Goal: Task Accomplishment & Management: Complete application form

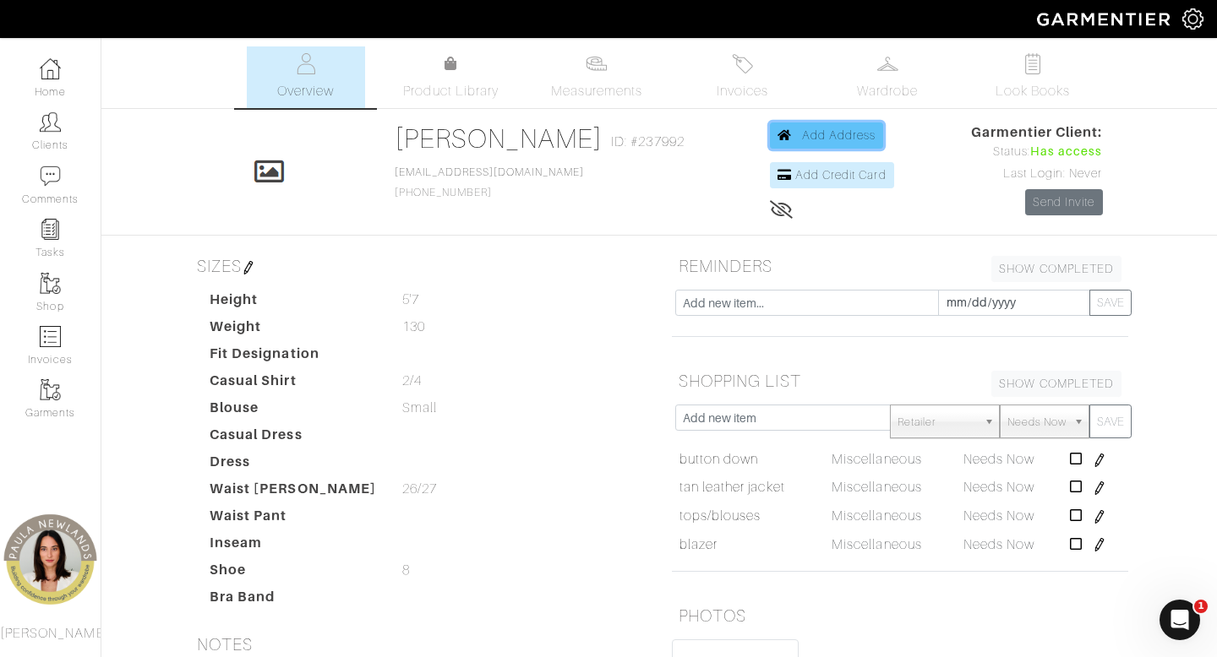
click at [825, 135] on span "Add Address" at bounding box center [839, 135] width 74 height 14
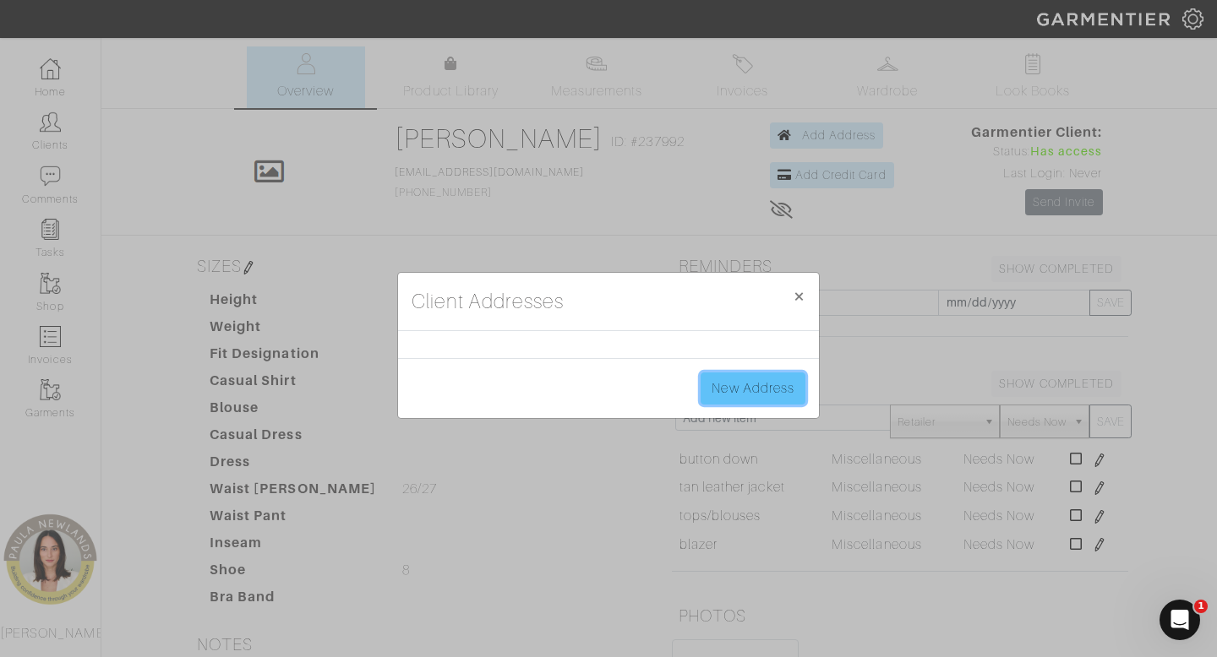
click at [761, 389] on link "New Address" at bounding box center [753, 389] width 105 height 32
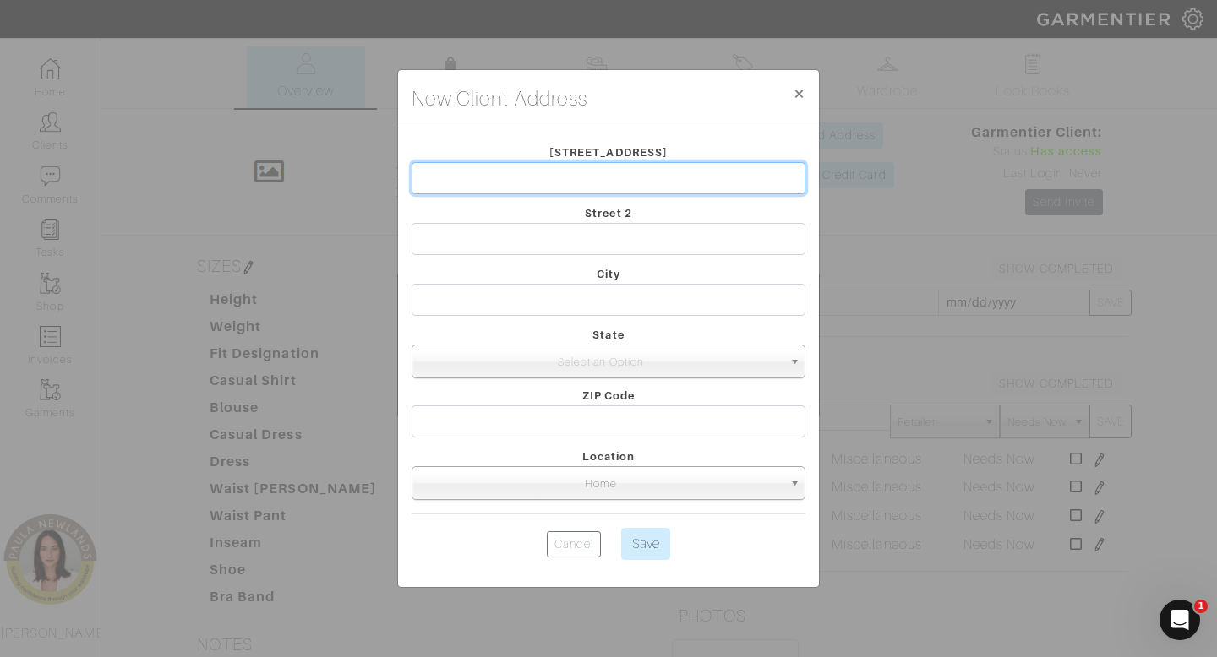
click at [670, 186] on input "text" at bounding box center [609, 178] width 394 height 32
paste input "[STREET_ADDRESS]"
type input "[STREET_ADDRESS]"
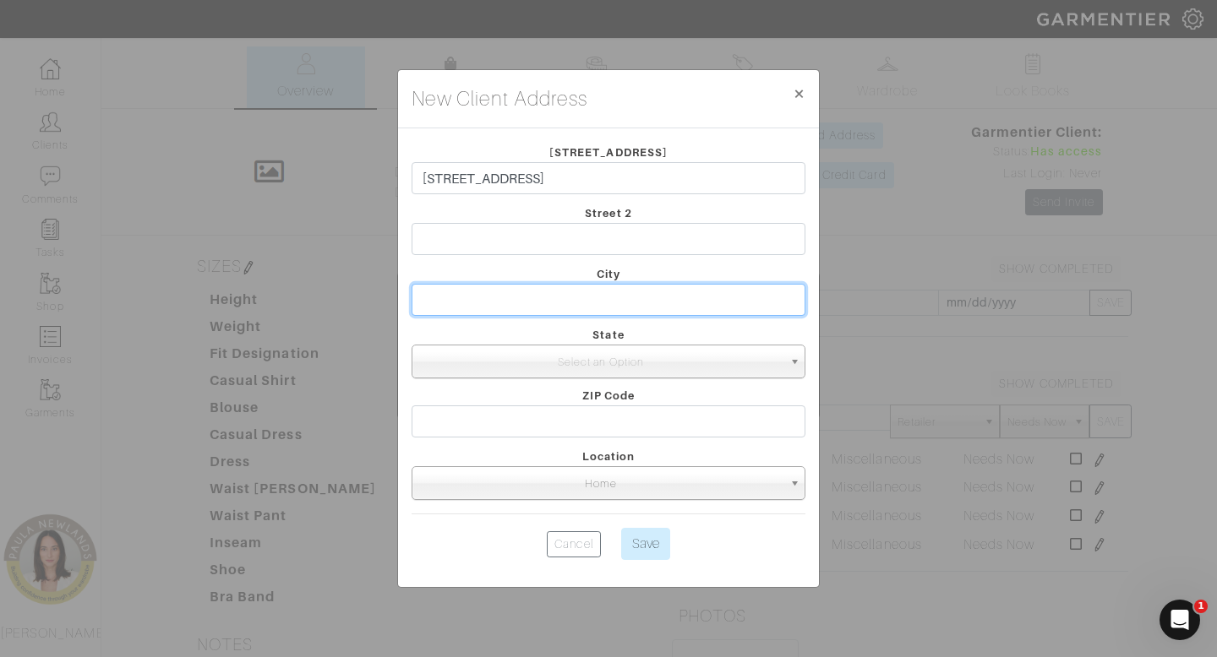
click at [620, 308] on input "text" at bounding box center [609, 300] width 394 height 32
type input "Sedalia"
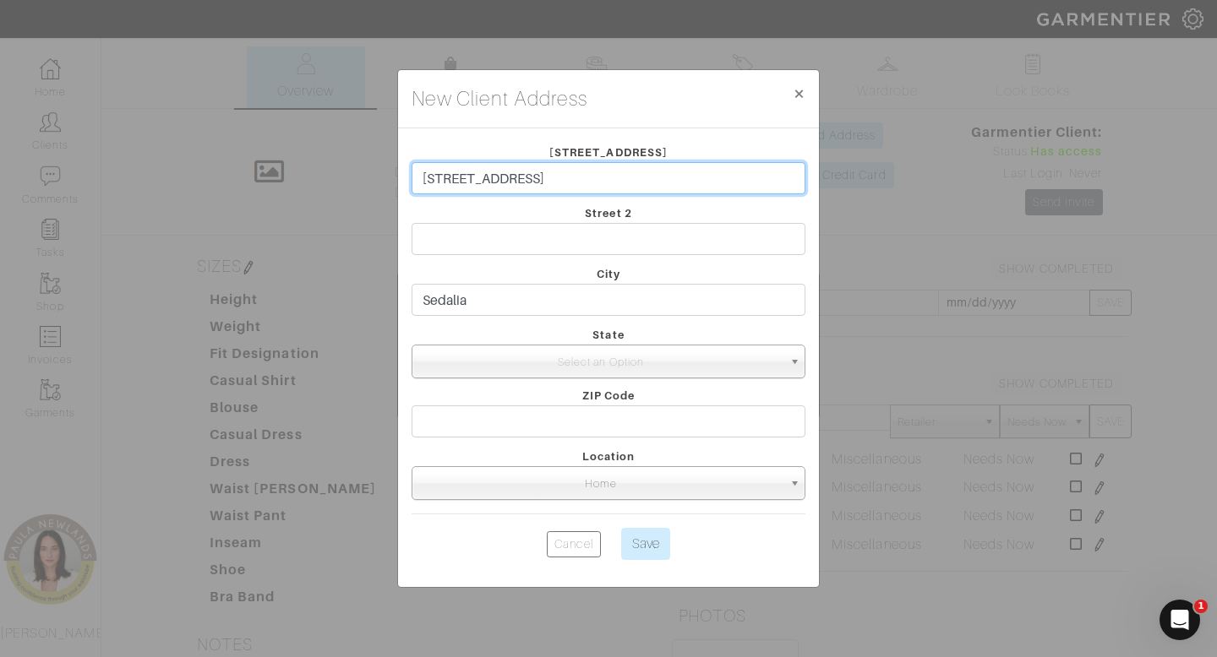
drag, startPoint x: 526, startPoint y: 182, endPoint x: 582, endPoint y: 184, distance: 56.7
click at [582, 184] on input "[STREET_ADDRESS]" at bounding box center [609, 178] width 394 height 32
type input "[STREET_ADDRESS]"
click at [578, 364] on span "Select an Option" at bounding box center [600, 363] width 363 height 34
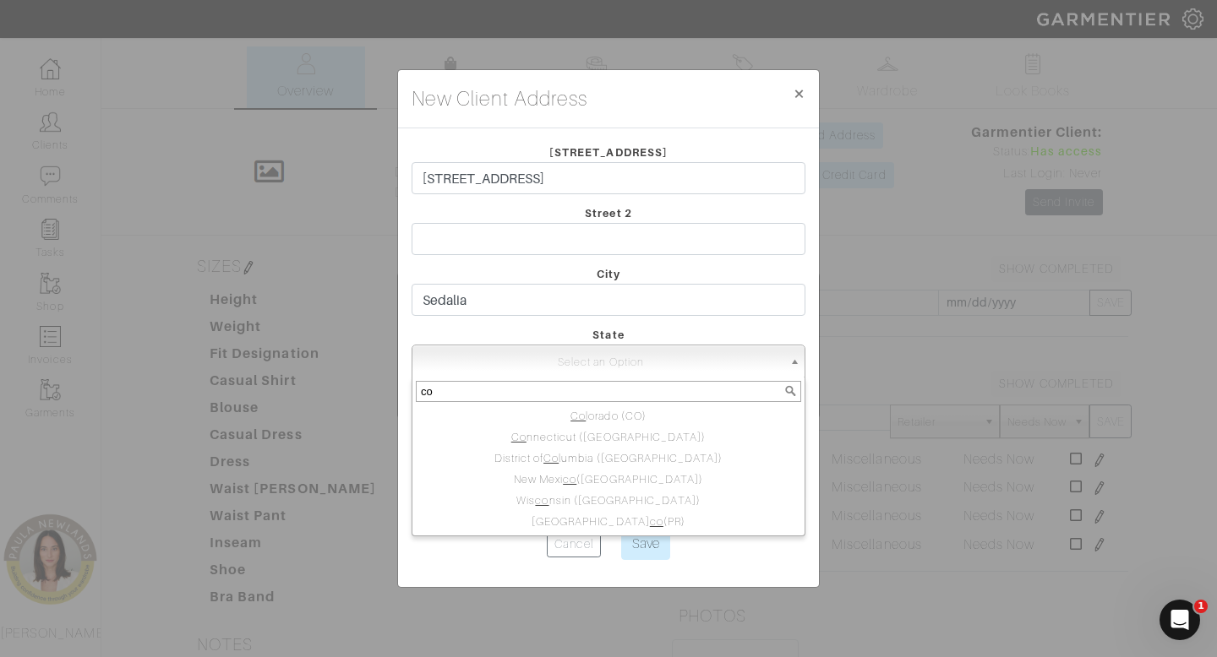
type input "co"
click at [859, 357] on div "New Client Address × Close [STREET_ADDRESS] Street 2 City [GEOGRAPHIC_DATA] Sta…" at bounding box center [608, 328] width 1217 height 657
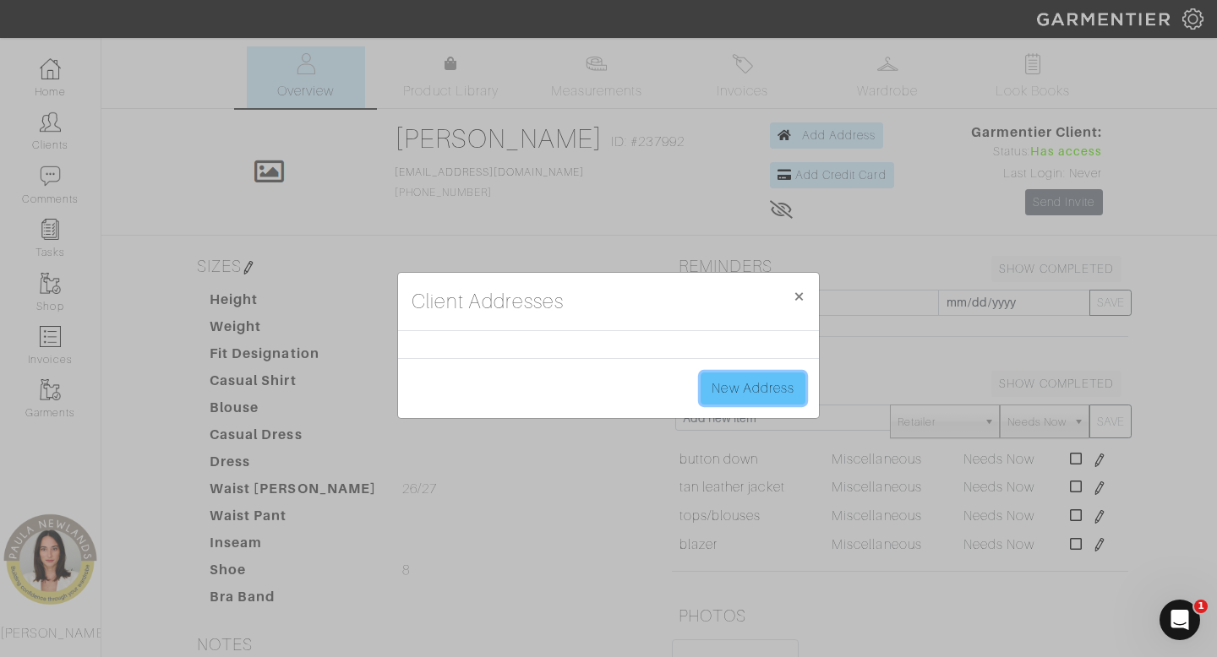
click at [742, 395] on link "New Address" at bounding box center [753, 389] width 105 height 32
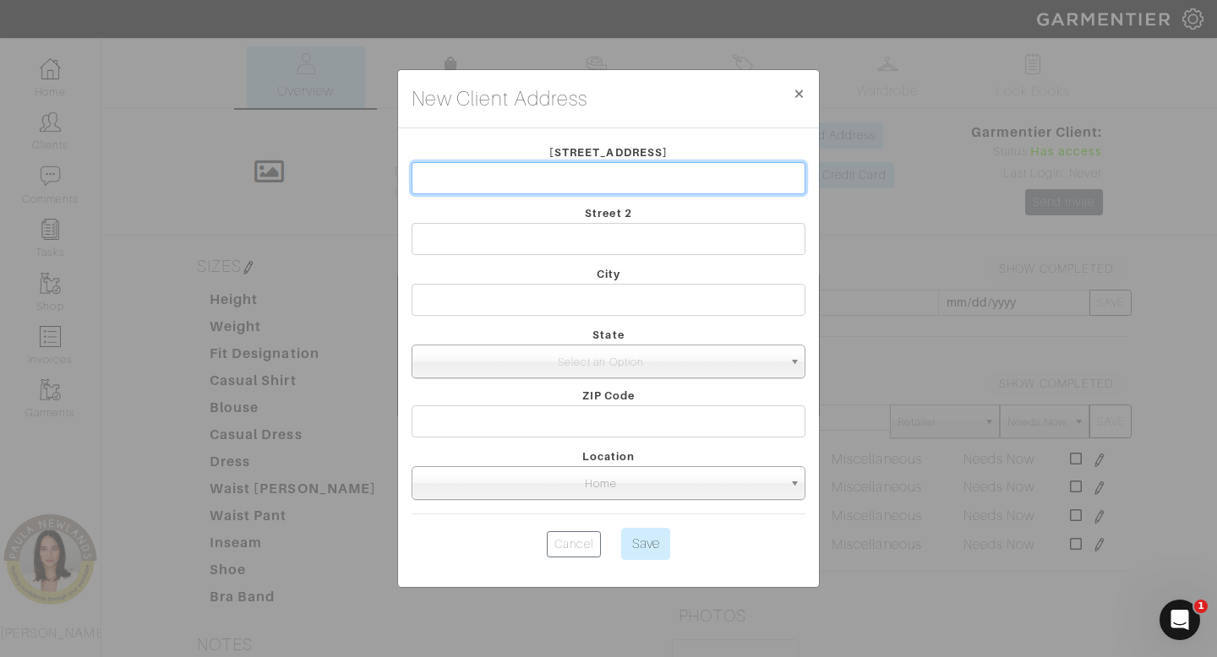
click at [558, 188] on input "text" at bounding box center [609, 178] width 394 height 32
paste input "[STREET_ADDRESS]"
type input "[STREET_ADDRESS]"
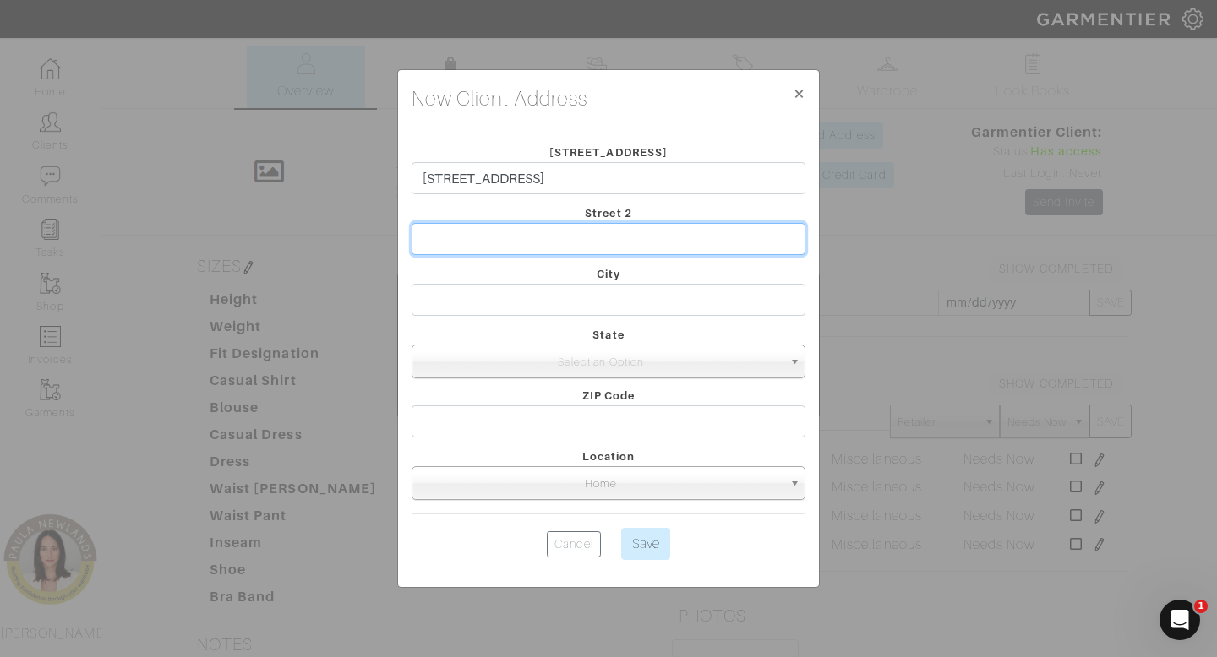
click at [547, 248] on input "text" at bounding box center [609, 239] width 394 height 32
type input "Sedalia"
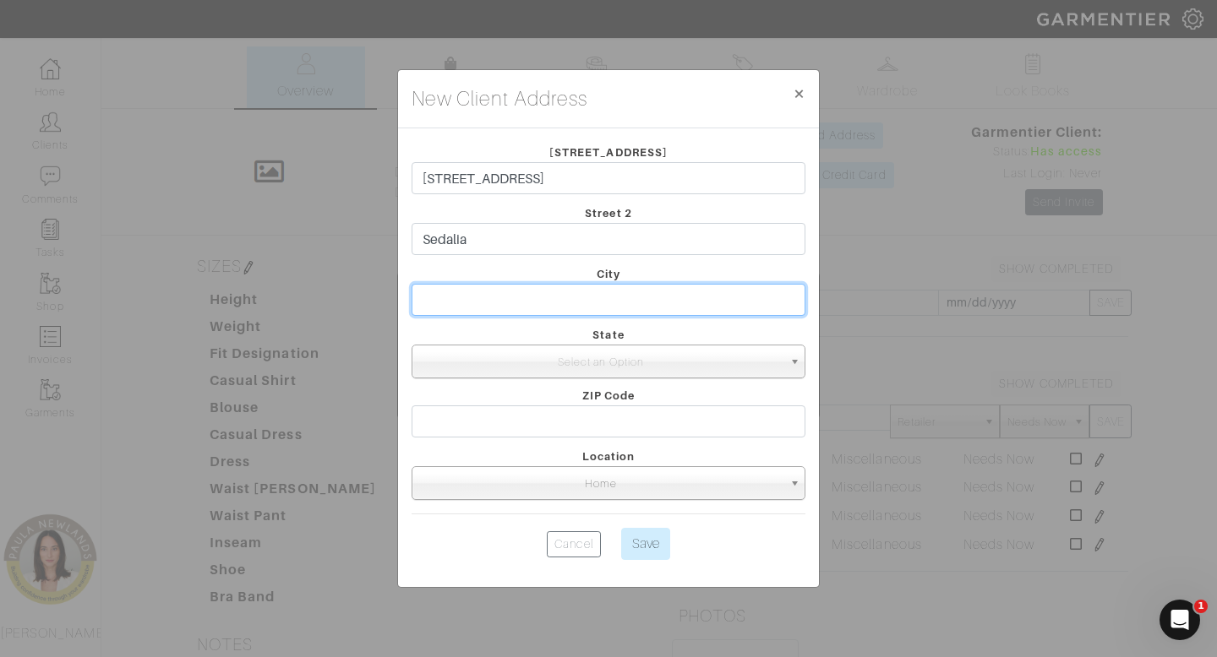
click at [559, 298] on input "text" at bounding box center [609, 300] width 394 height 32
type input "Co"
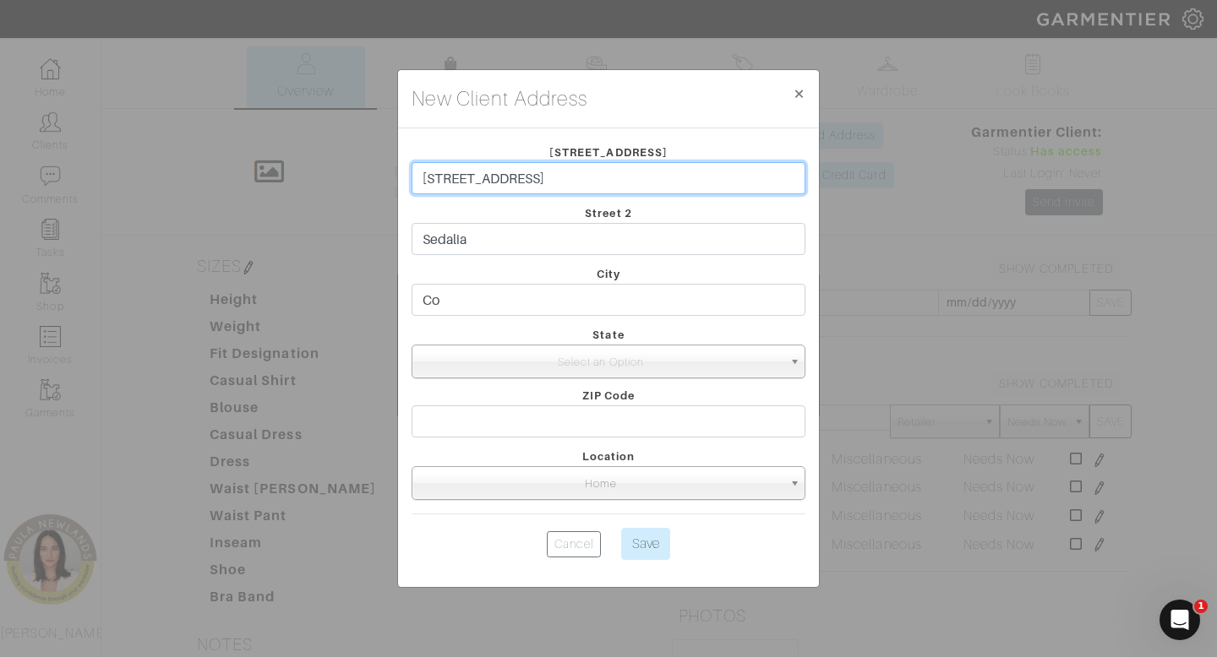
drag, startPoint x: 525, startPoint y: 178, endPoint x: 601, endPoint y: 175, distance: 76.1
click at [601, 175] on input "[STREET_ADDRESS]" at bounding box center [609, 178] width 394 height 32
type input "[STREET_ADDRESS]"
click at [650, 370] on span "Select an Option" at bounding box center [600, 363] width 363 height 34
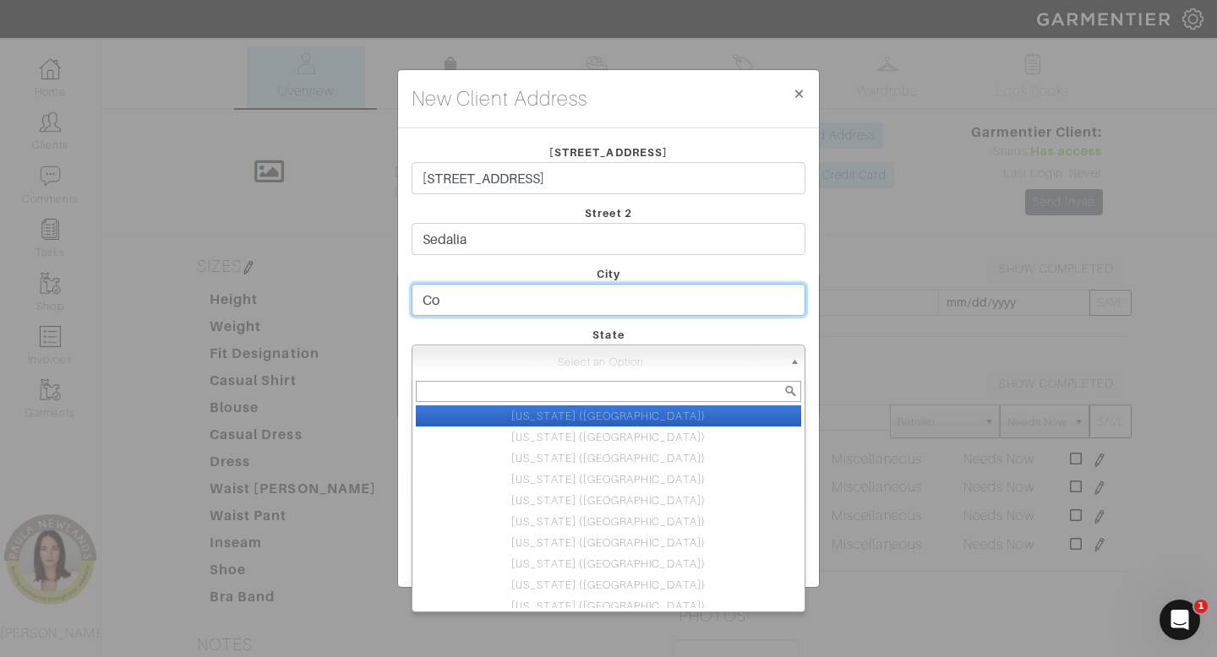
click at [630, 307] on input "Co" at bounding box center [609, 300] width 394 height 32
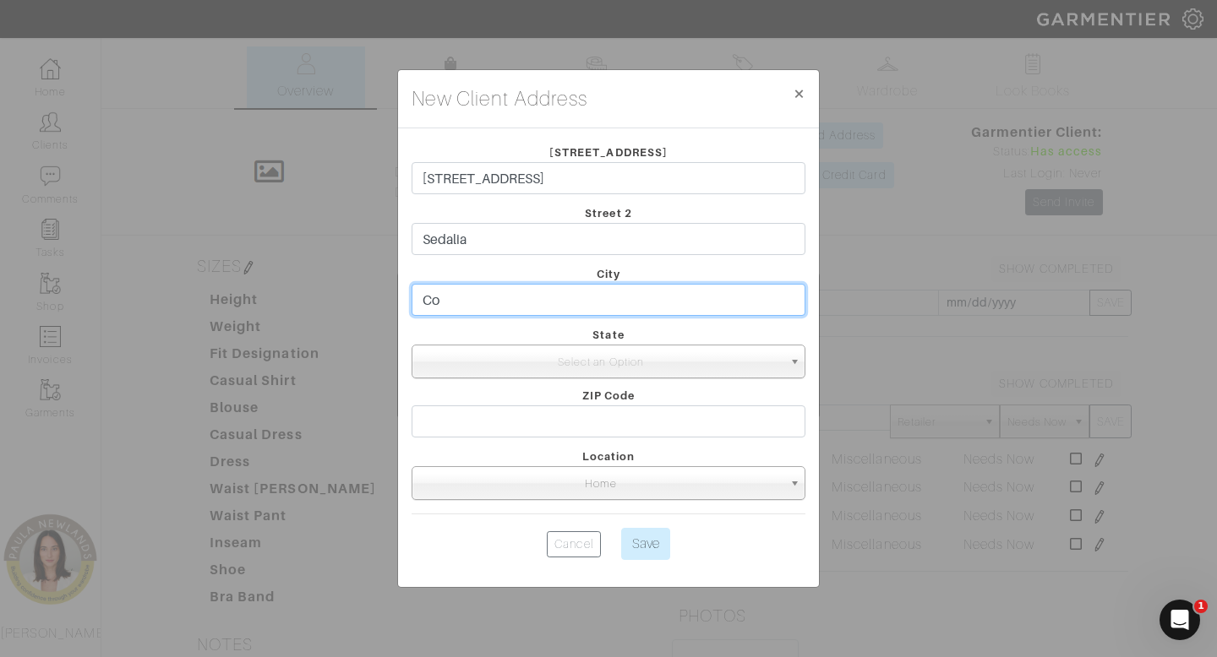
click at [630, 307] on input "Co" at bounding box center [609, 300] width 394 height 32
type input "Sedalia"
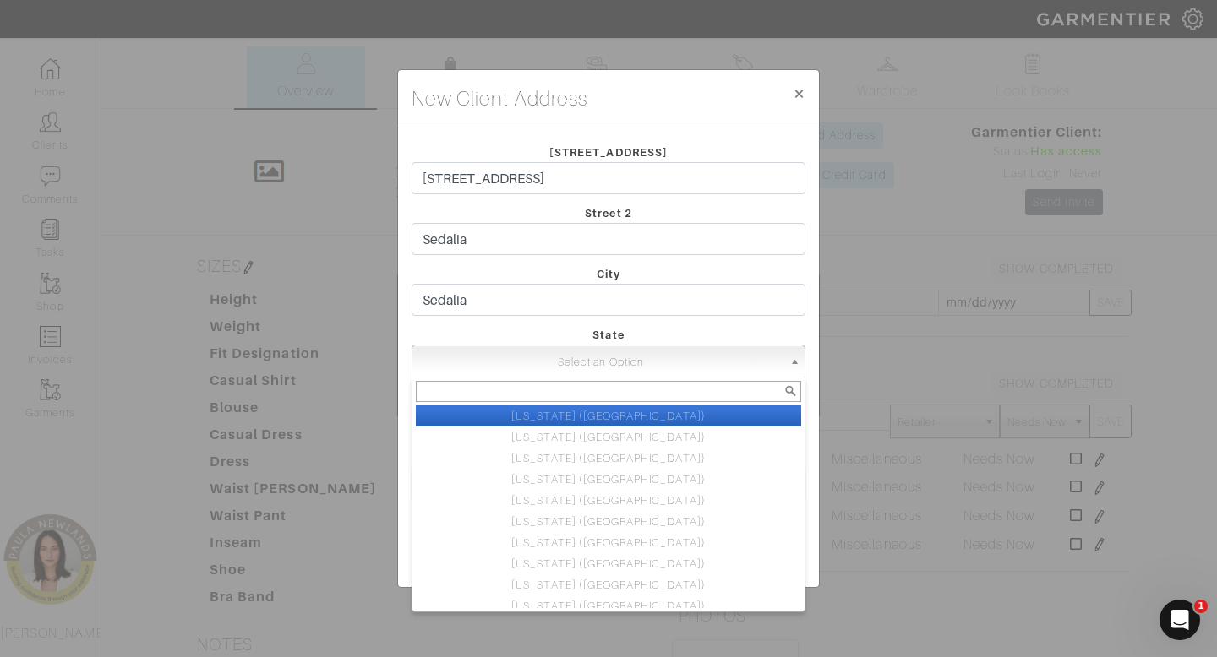
click at [657, 367] on span "Select an Option" at bounding box center [600, 363] width 363 height 34
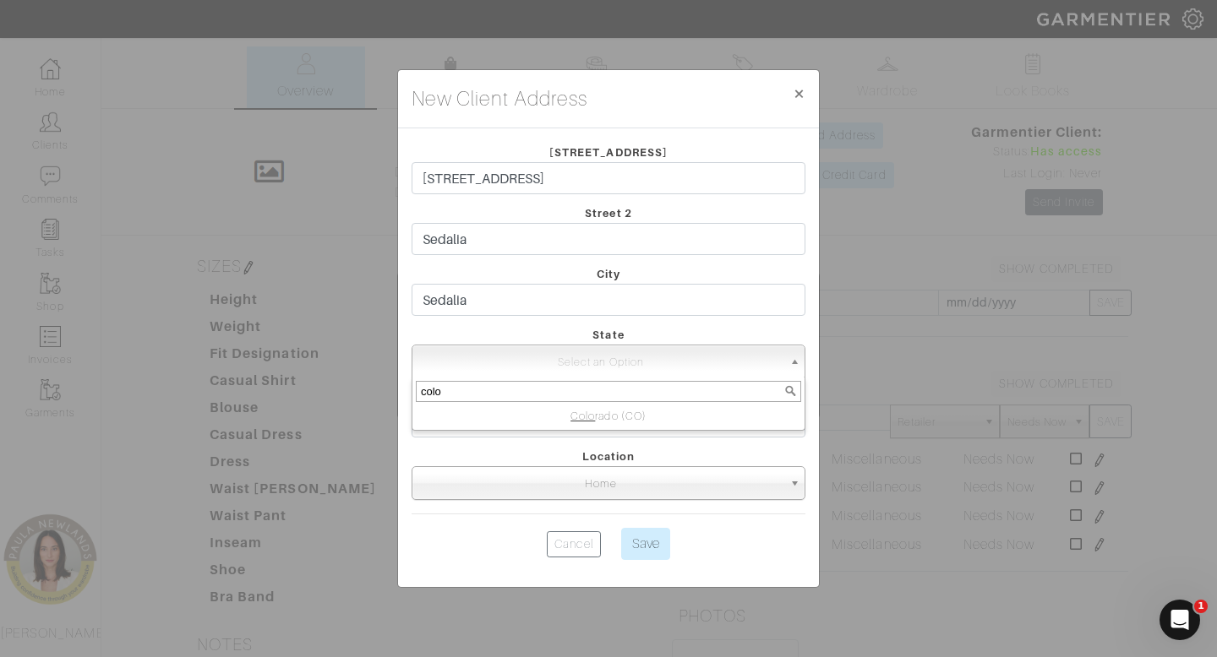
type input "colo"
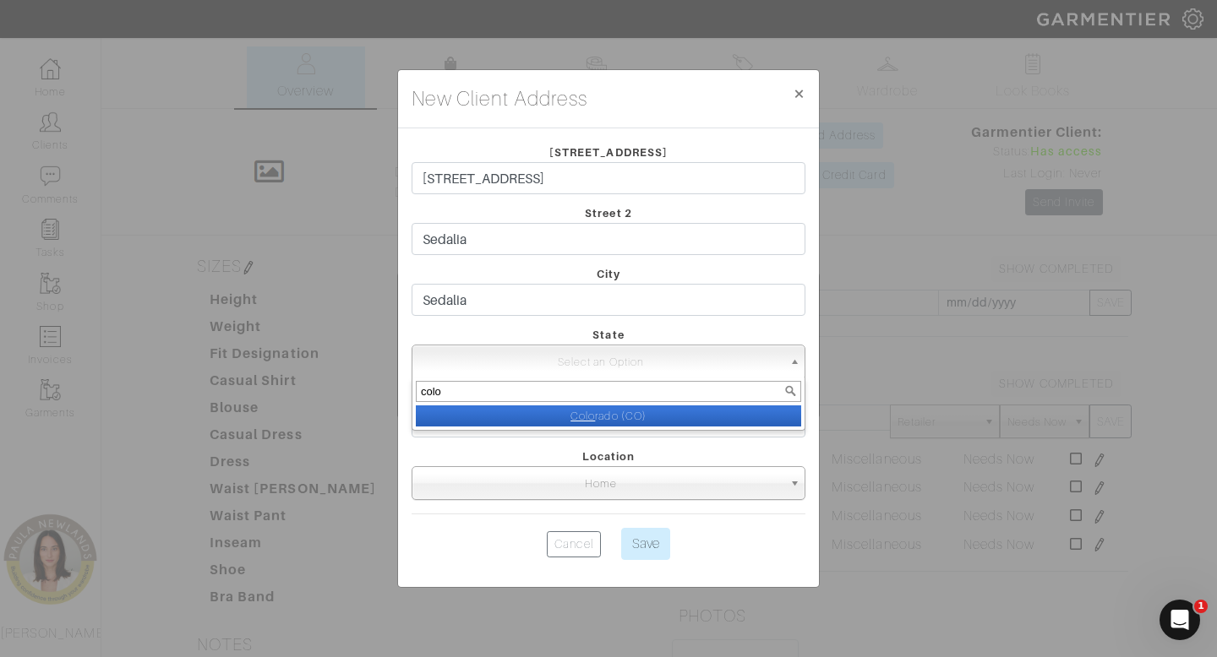
click at [654, 418] on li "Colo rado (CO)" at bounding box center [608, 416] width 385 height 21
select select "4"
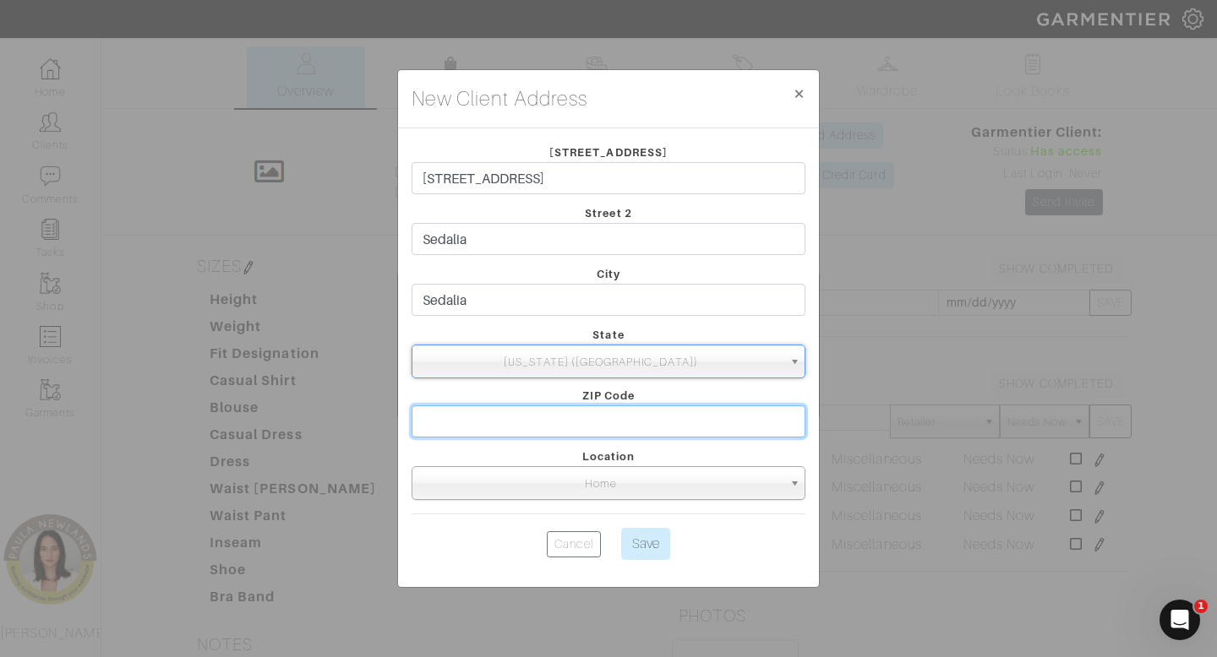
click at [649, 425] on input "text" at bounding box center [609, 422] width 394 height 32
type input "80135"
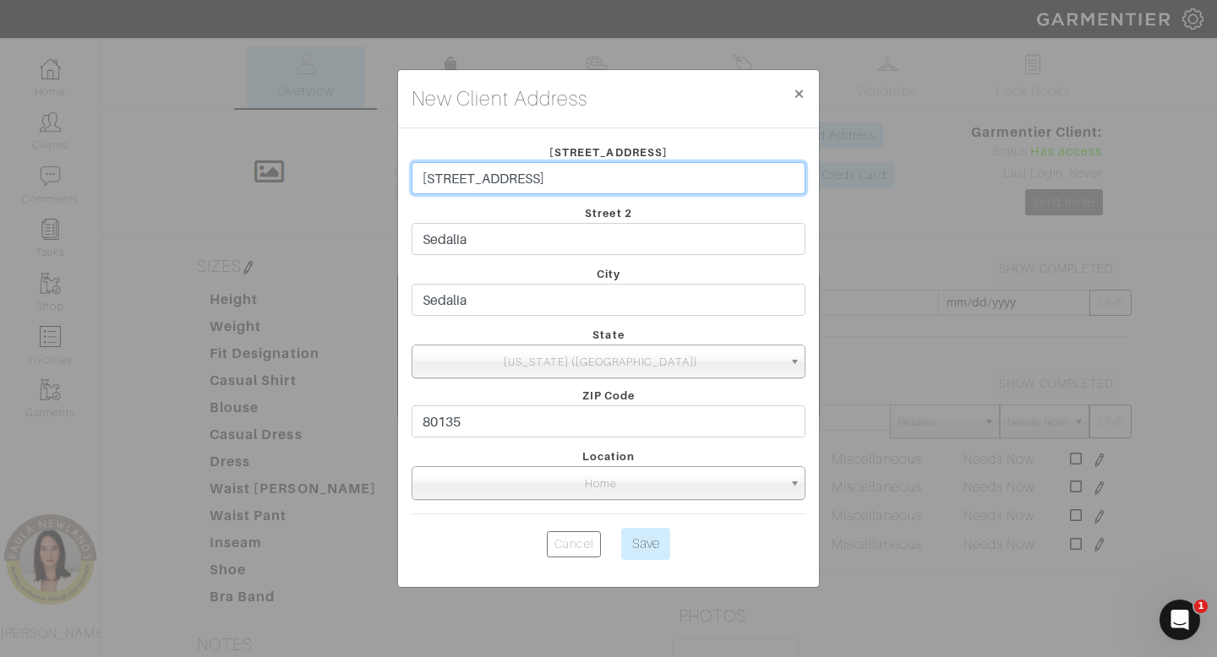
drag, startPoint x: 612, startPoint y: 179, endPoint x: 533, endPoint y: 176, distance: 78.7
click at [533, 176] on input "[STREET_ADDRESS]" at bounding box center [609, 178] width 394 height 32
type input "912 Coronado Dr"
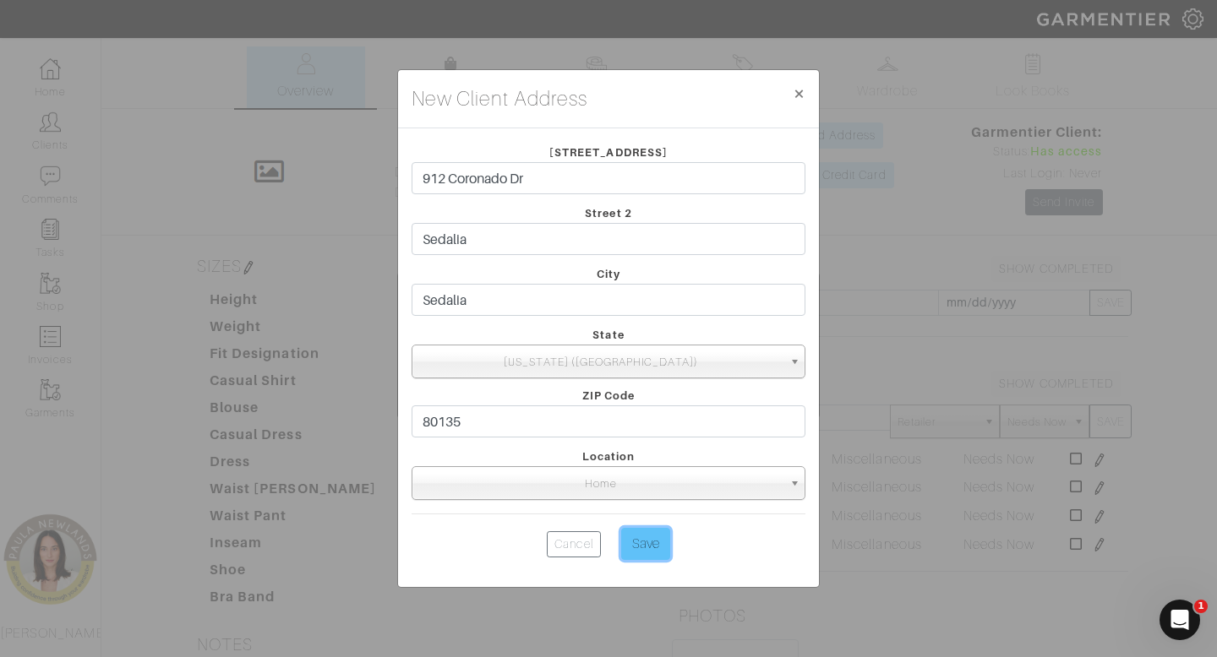
click at [660, 548] on input "Save" at bounding box center [645, 544] width 49 height 32
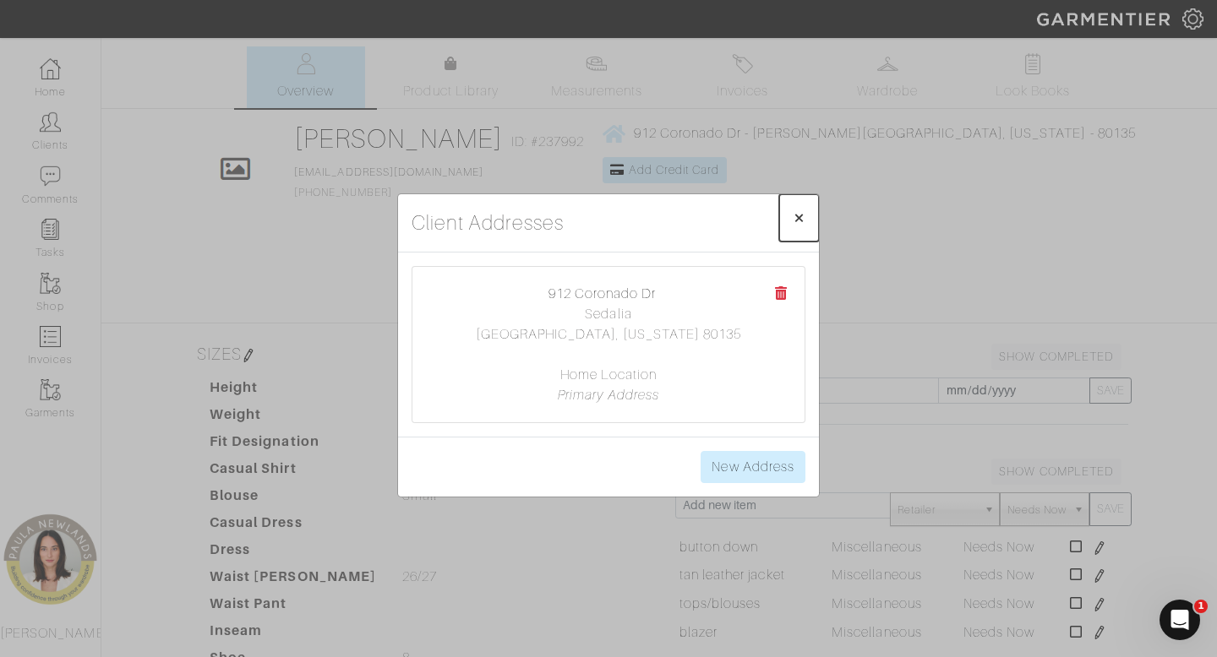
click at [798, 215] on span "×" at bounding box center [799, 217] width 13 height 23
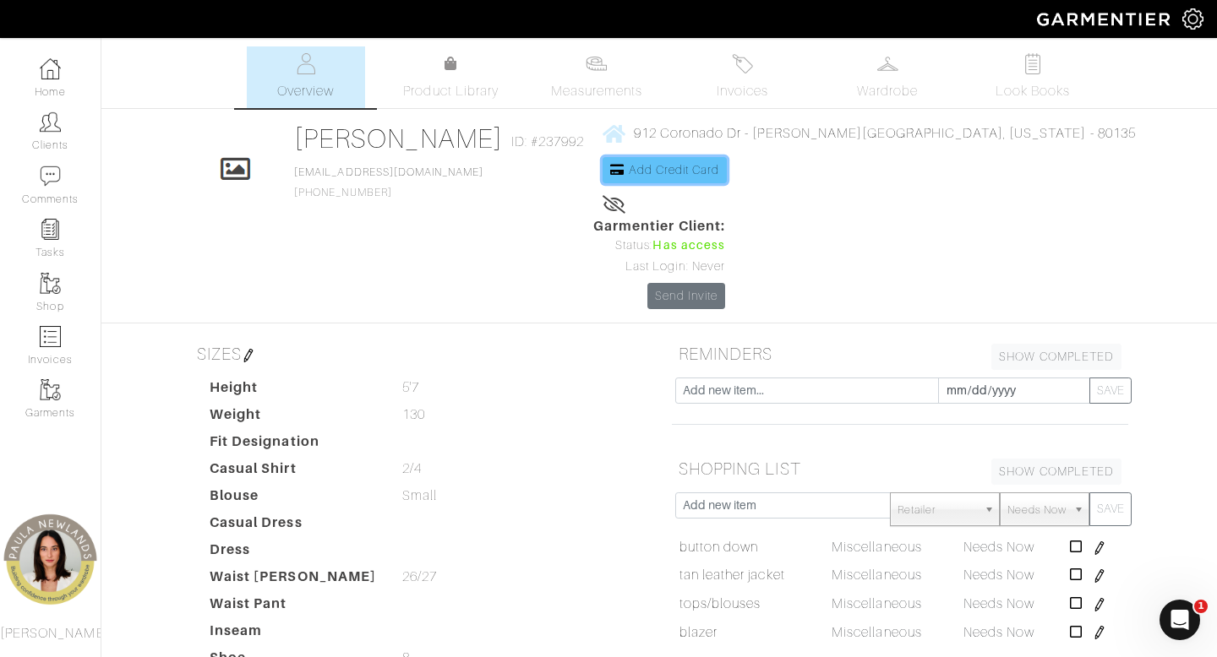
click at [692, 169] on span "Add Credit Card" at bounding box center [674, 170] width 91 height 14
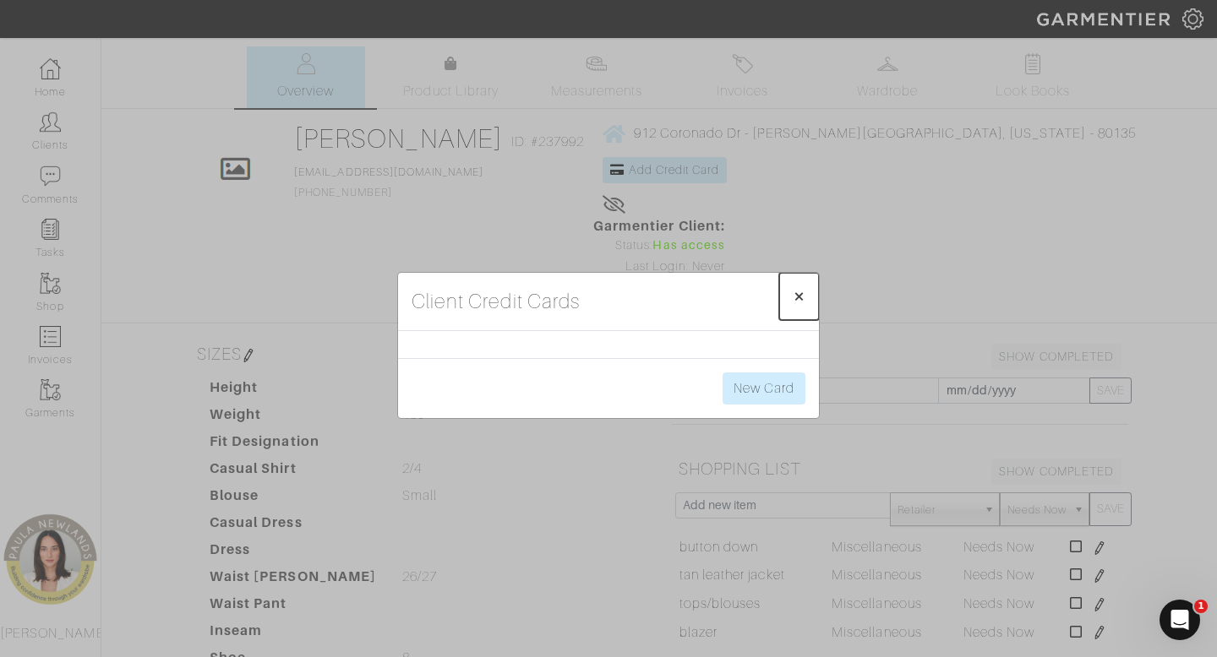
click at [800, 299] on span "×" at bounding box center [799, 296] width 13 height 23
